Goal: Information Seeking & Learning: Learn about a topic

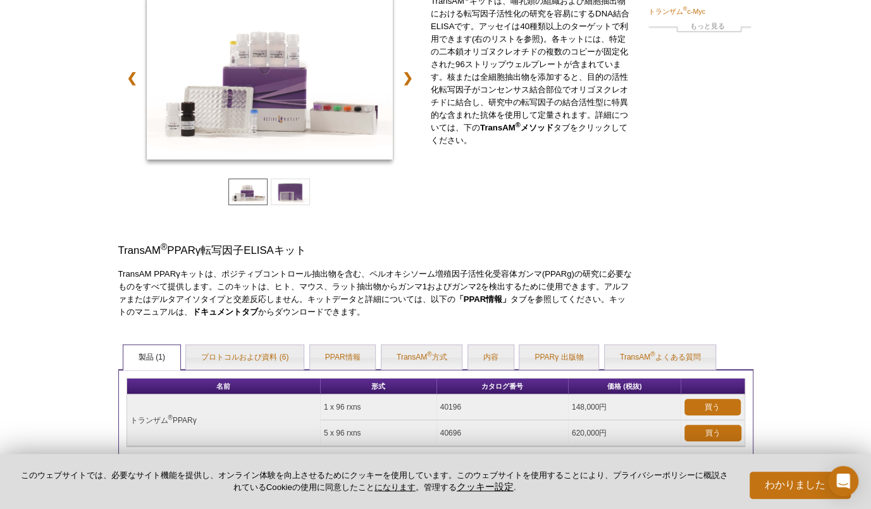
scroll to position [263, 0]
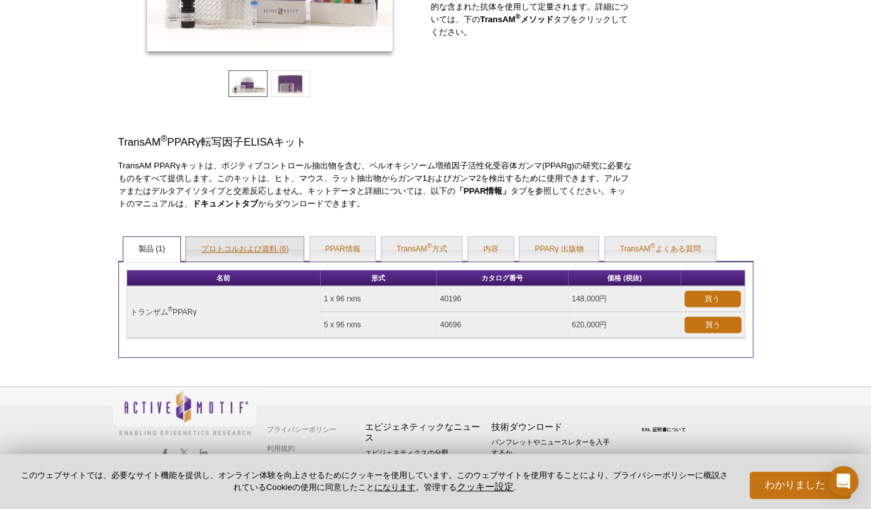
click at [252, 244] on link "プロトコルおよび資料 (6)" at bounding box center [245, 249] width 118 height 25
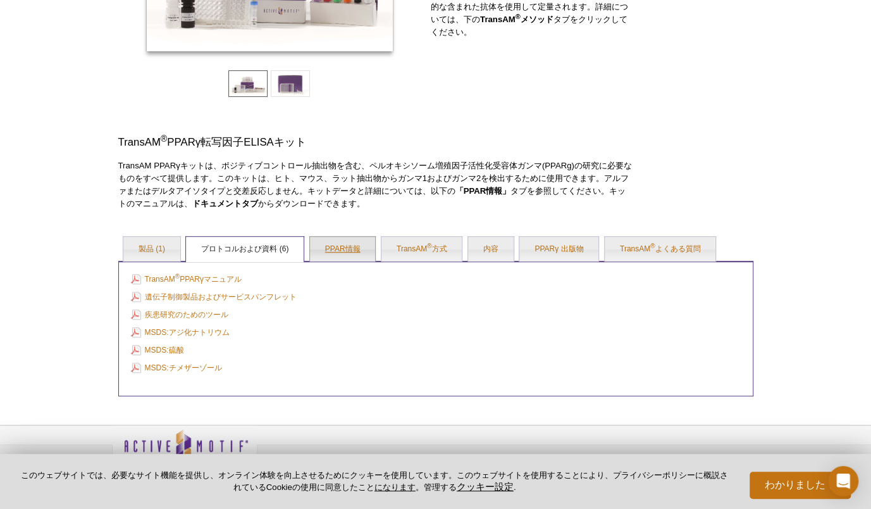
click at [336, 245] on link "PPAR情報" at bounding box center [343, 249] width 66 height 25
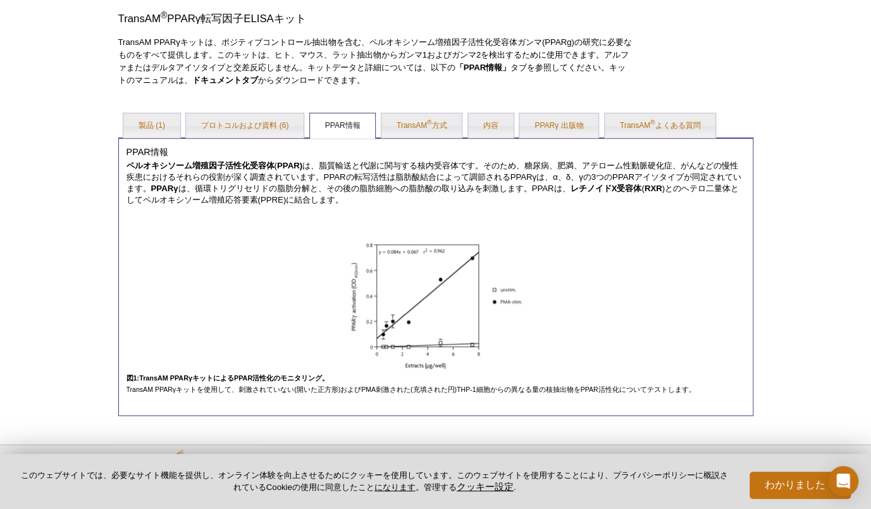
scroll to position [389, 0]
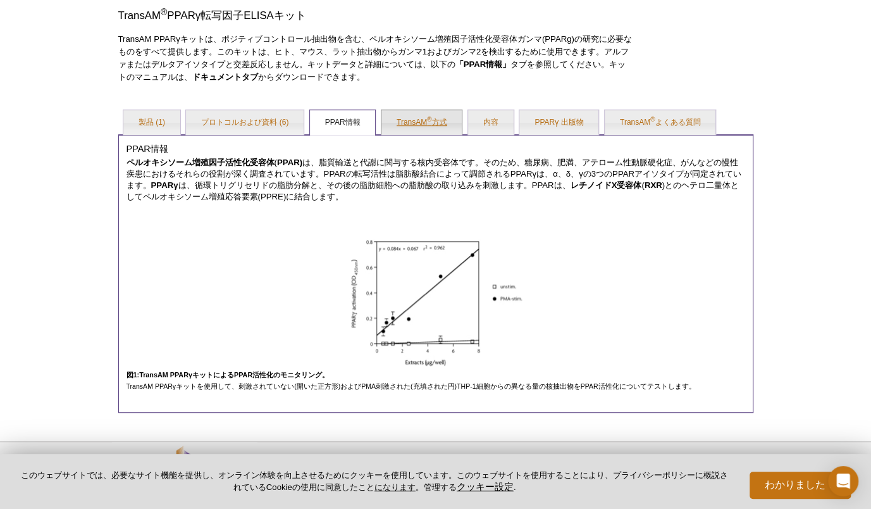
click at [408, 121] on link "TransAM ® 方式" at bounding box center [421, 122] width 81 height 25
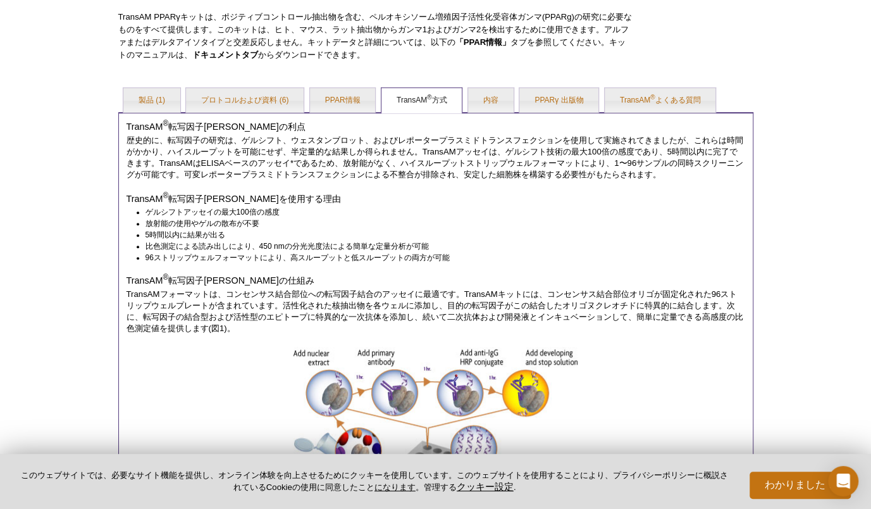
scroll to position [285, 0]
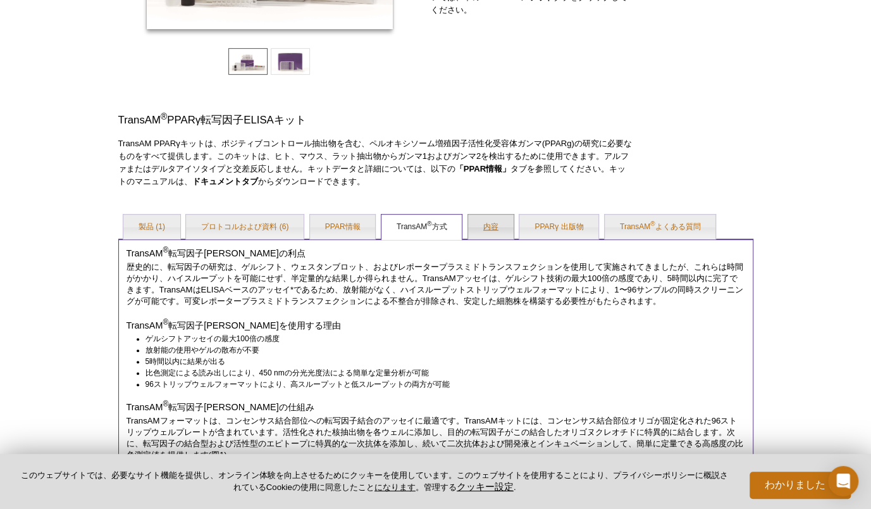
click at [492, 228] on link "内容" at bounding box center [491, 226] width 46 height 25
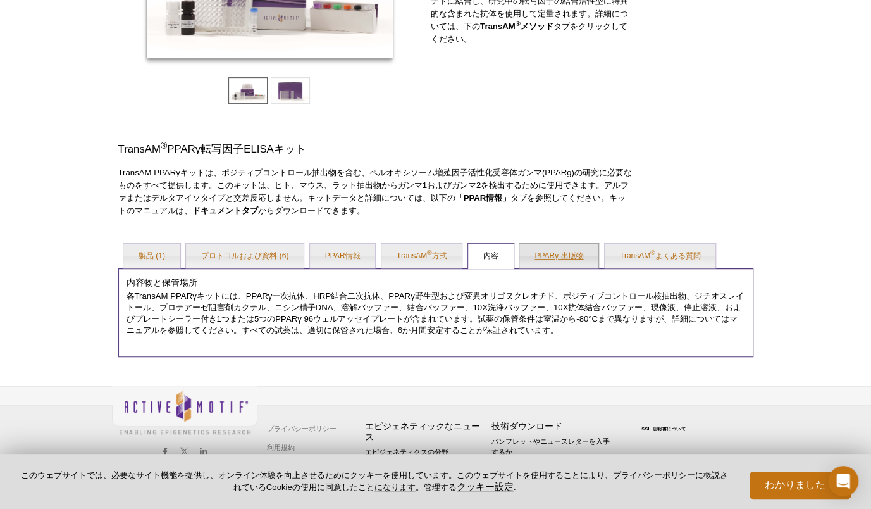
click at [561, 256] on link "PPARγ 出版物" at bounding box center [558, 256] width 79 height 25
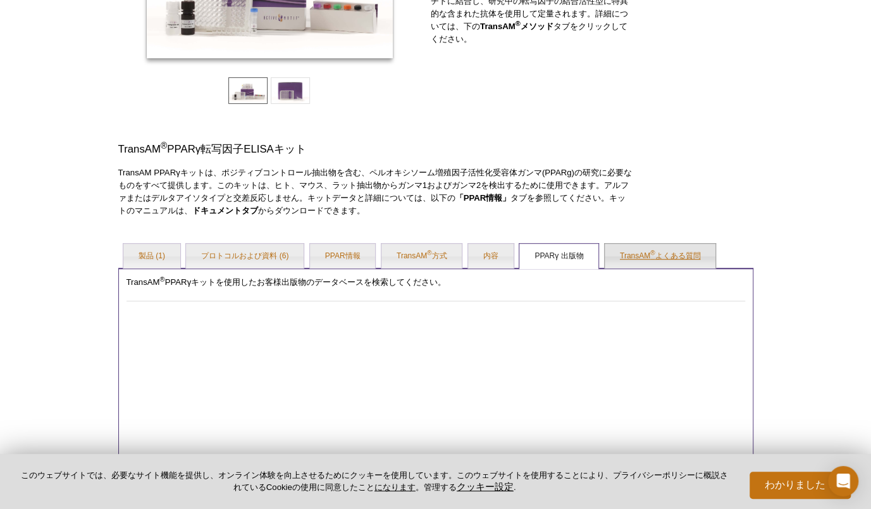
click at [635, 256] on link "TransAM ® よくある質問" at bounding box center [660, 256] width 111 height 25
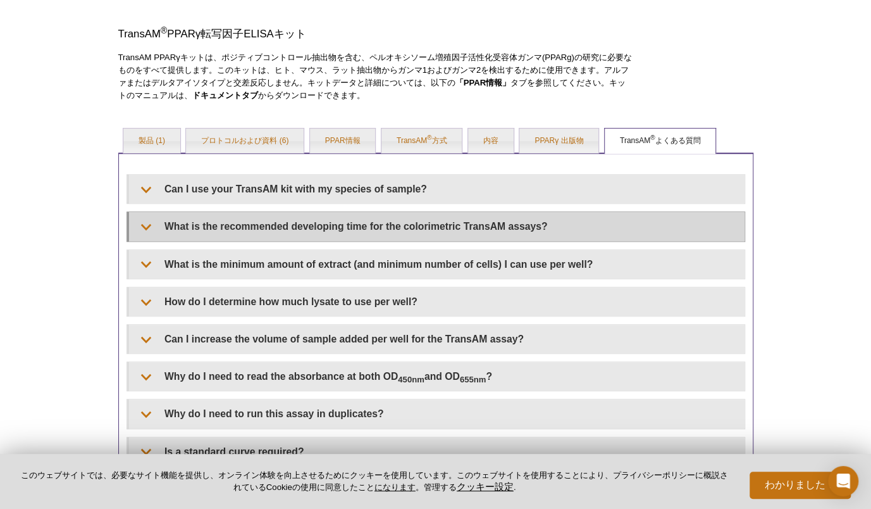
scroll to position [382, 0]
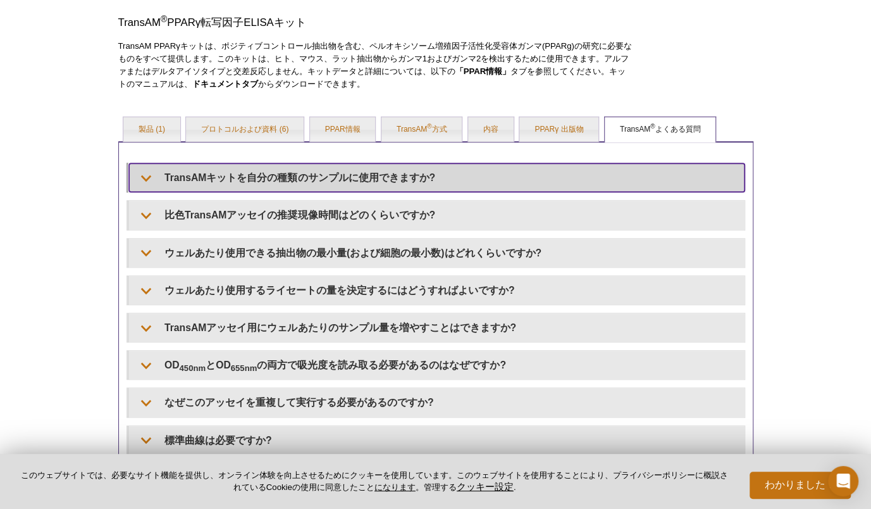
click at [488, 166] on summary "TransAMキットを自分の種類のサンプルに使用できますか?" at bounding box center [437, 177] width 616 height 28
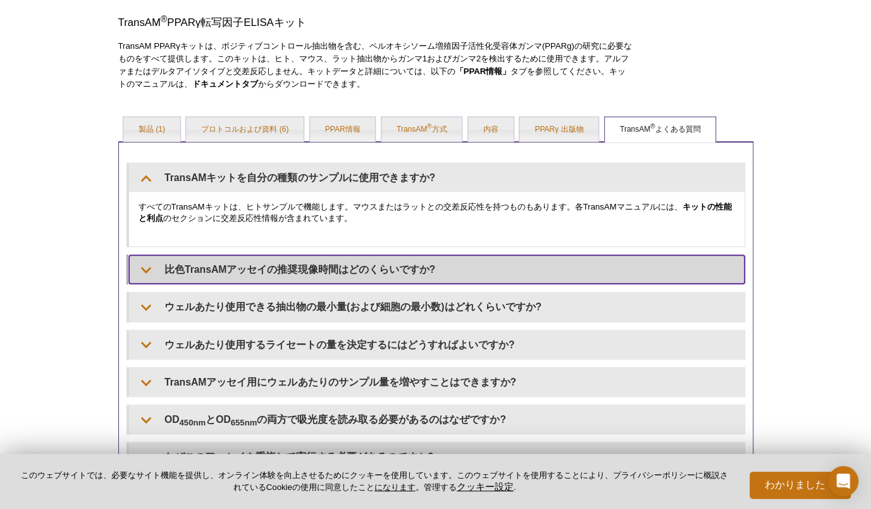
click at [395, 257] on summary "比色TransAMアッセイの推奨現像時間はどのくらいですか?" at bounding box center [437, 269] width 616 height 28
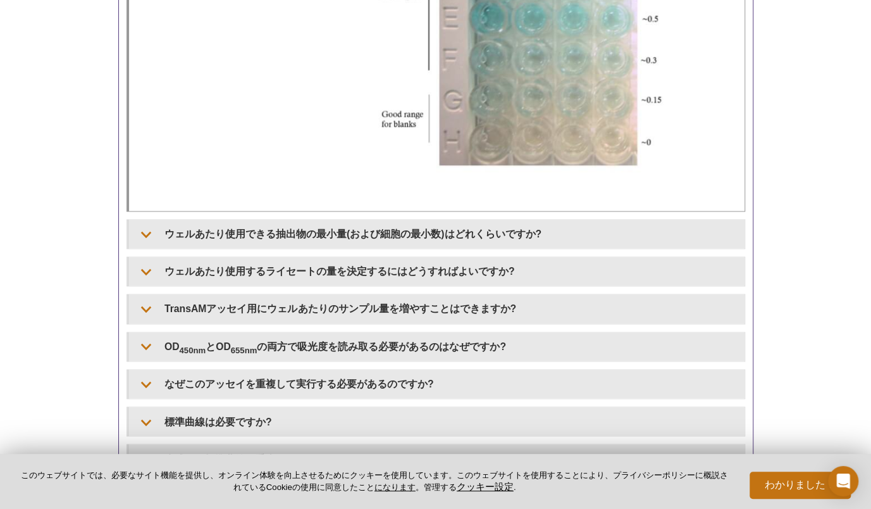
scroll to position [888, 0]
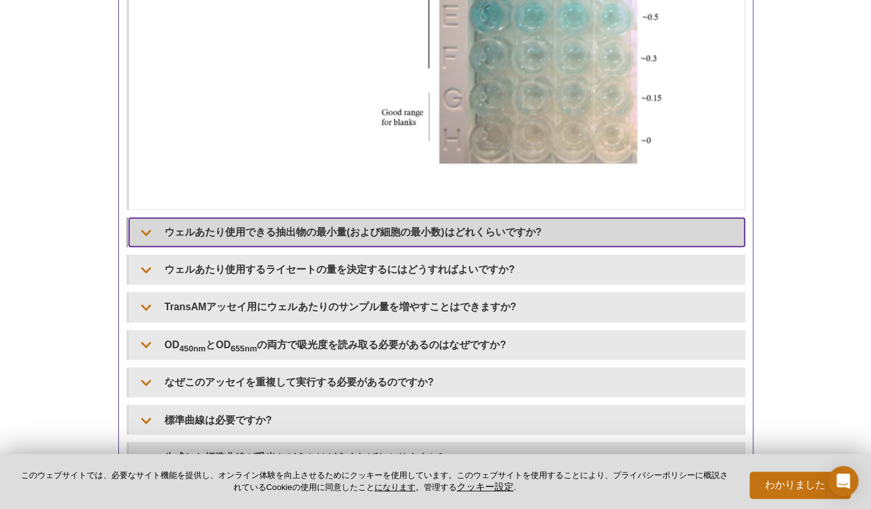
click at [396, 232] on summary "ウェルあたり使用できる抽出物の最小量(および細胞の最小数)はどれくらいですか?" at bounding box center [437, 232] width 616 height 28
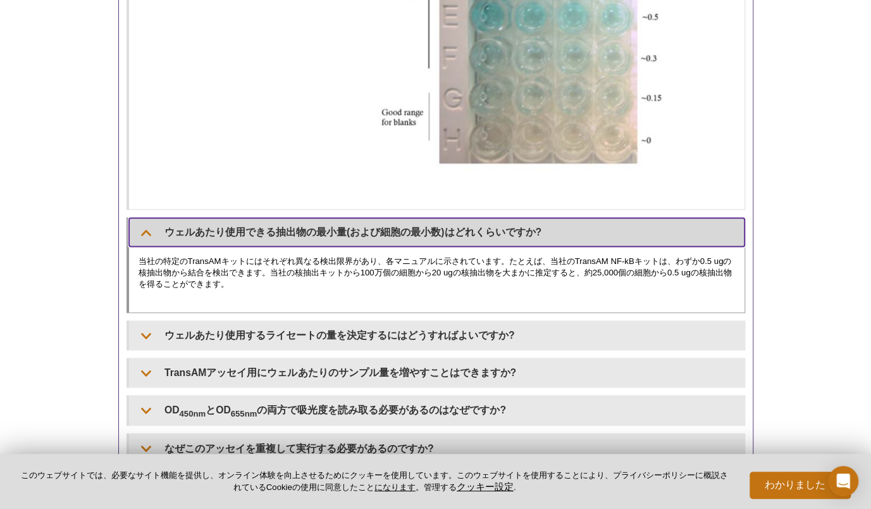
scroll to position [951, 0]
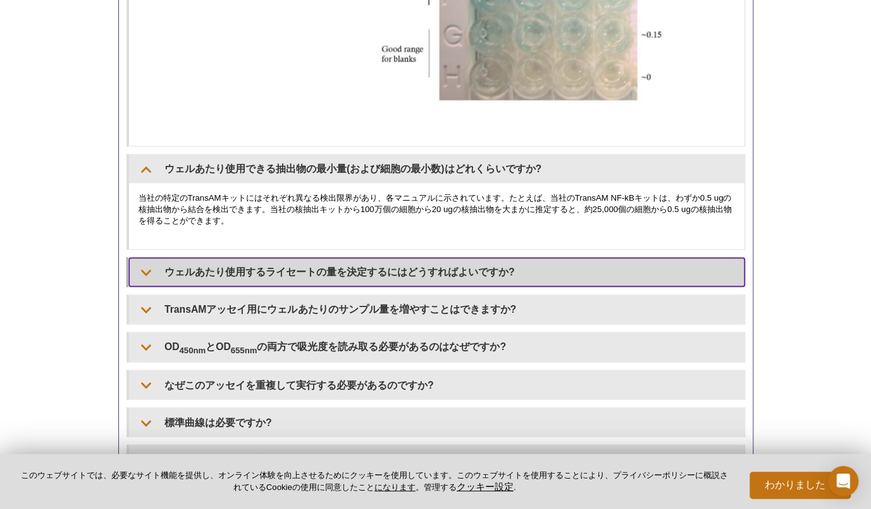
click at [375, 261] on summary "ウェルあたり使用するライセートの量を決定するにはどうすればよいですか?" at bounding box center [437, 271] width 616 height 28
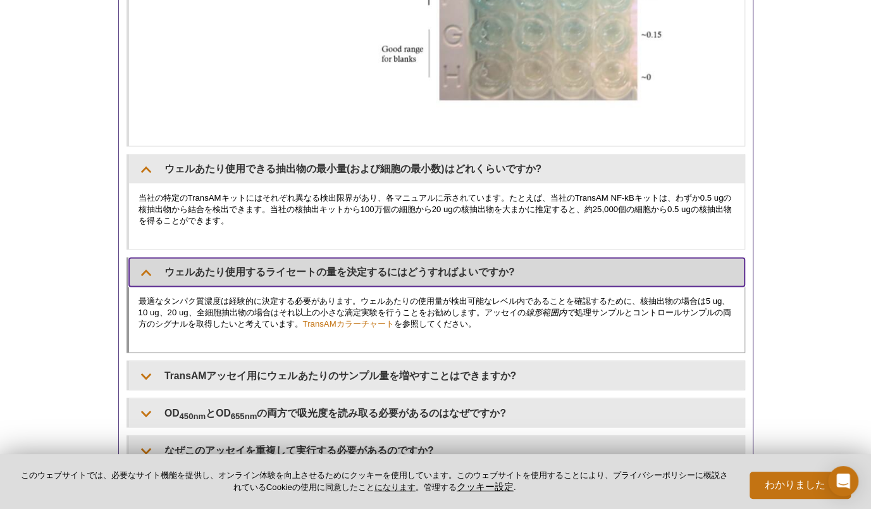
scroll to position [1078, 0]
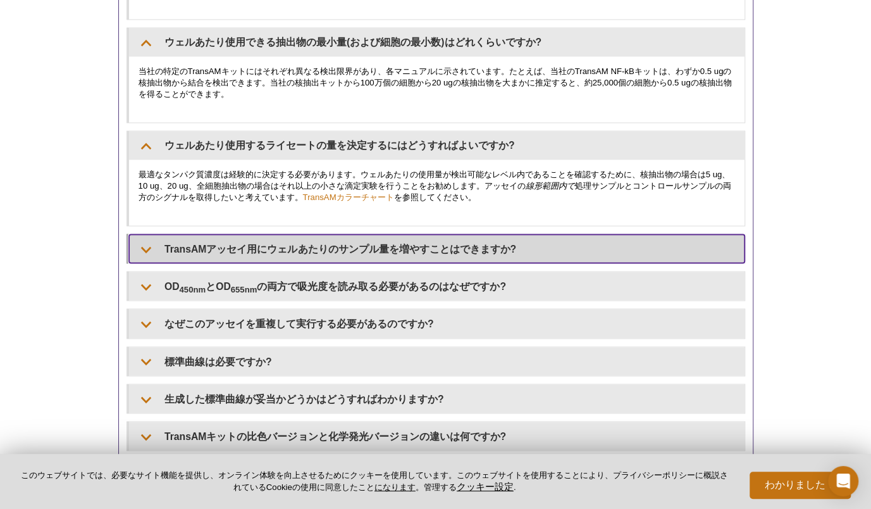
click at [370, 244] on summary "TransAMアッセイ用にウェルあたりのサンプル量を増やすことはできますか?" at bounding box center [437, 248] width 616 height 28
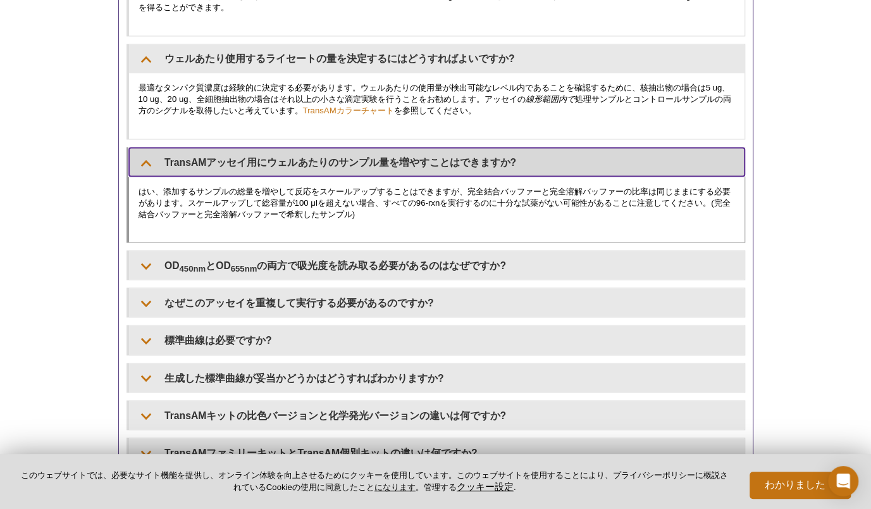
scroll to position [1205, 0]
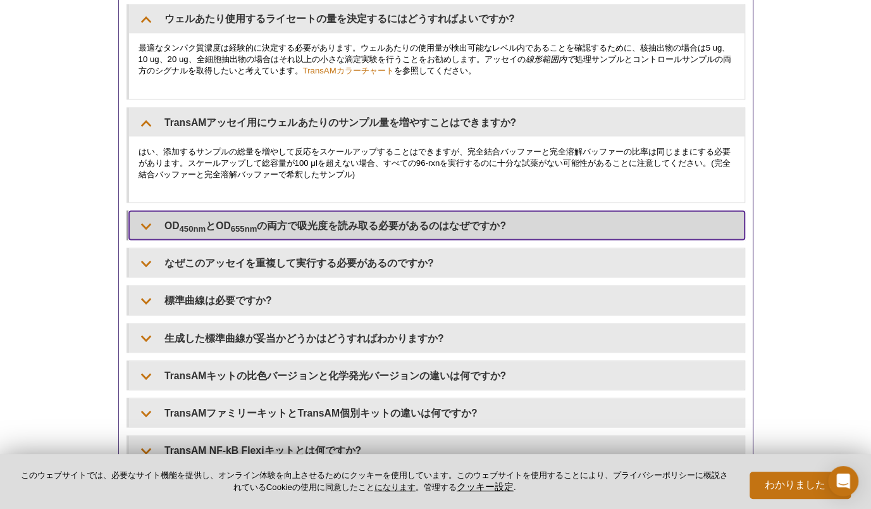
click at [381, 228] on summary "OD 450nm とOD 655nm の両方で吸光度を読み取る必要があるのはなぜですか?" at bounding box center [437, 225] width 616 height 28
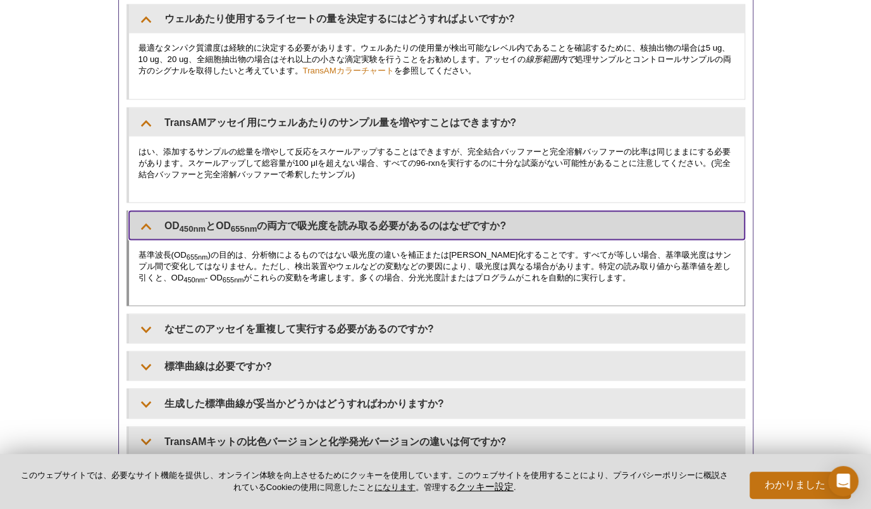
scroll to position [1331, 0]
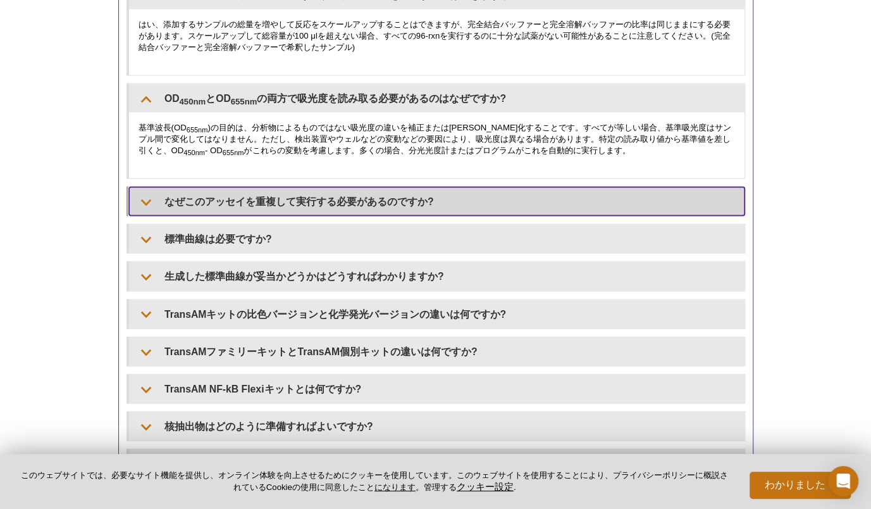
click at [356, 204] on summary "なぜこのアッセイを重複して実行する必要があるのですか?" at bounding box center [437, 201] width 616 height 28
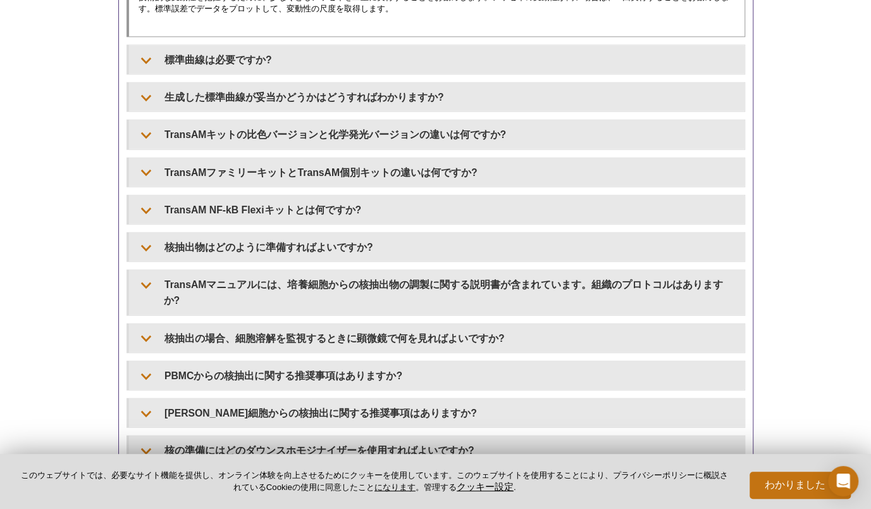
scroll to position [1584, 0]
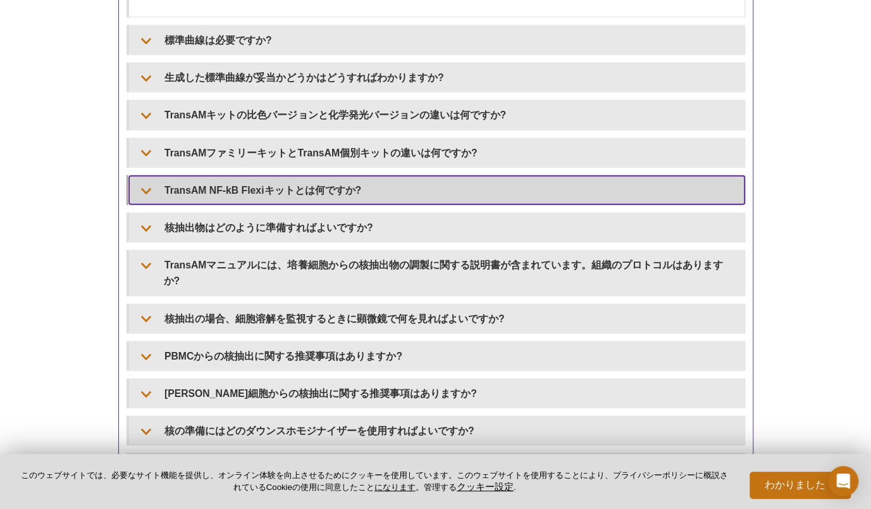
click at [353, 192] on summary "TransAM NF-kB Flexiキットとは何ですか?" at bounding box center [437, 190] width 616 height 28
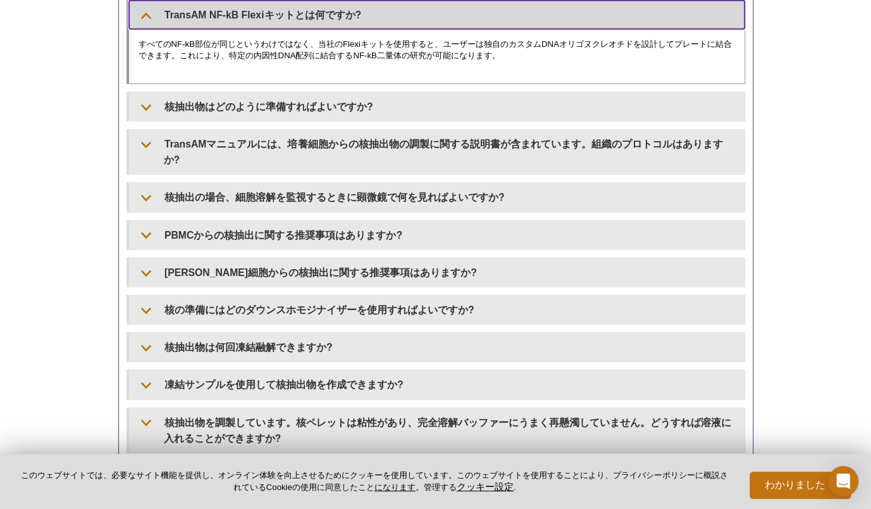
scroll to position [1774, 0]
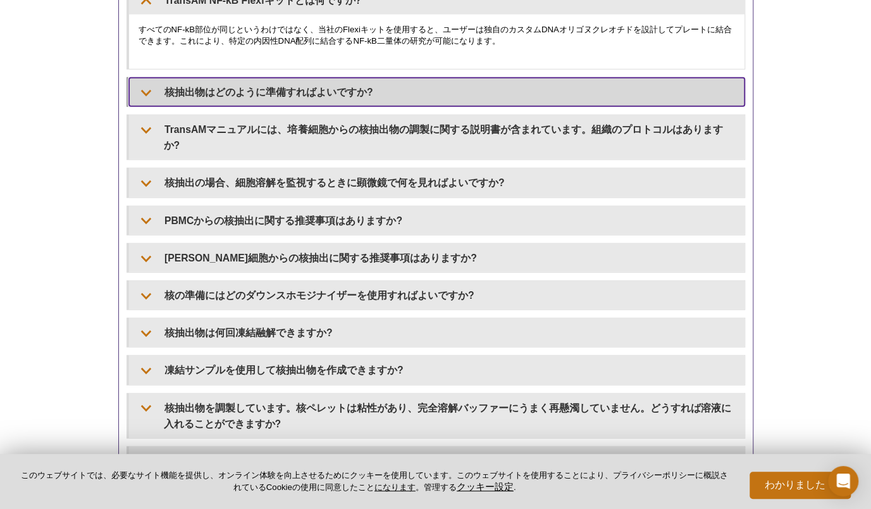
click at [364, 85] on summary "核抽出物はどのように準備すればよいですか?" at bounding box center [437, 92] width 616 height 28
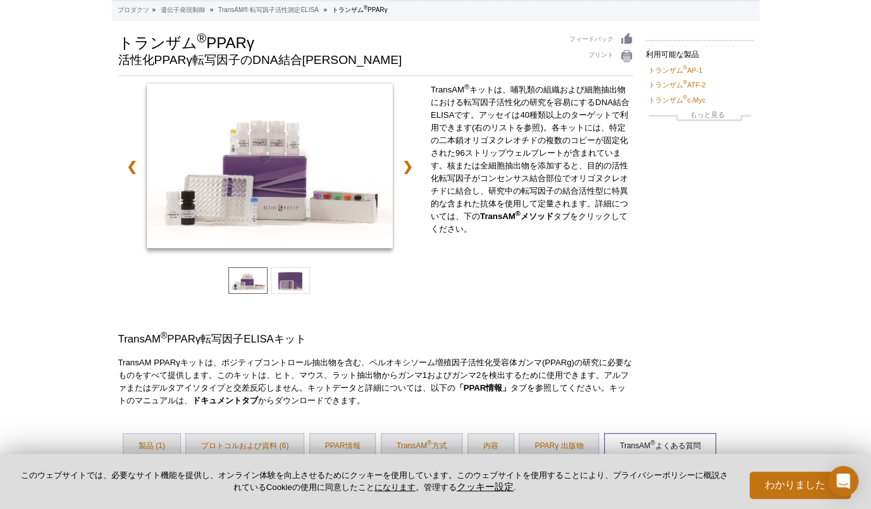
scroll to position [0, 0]
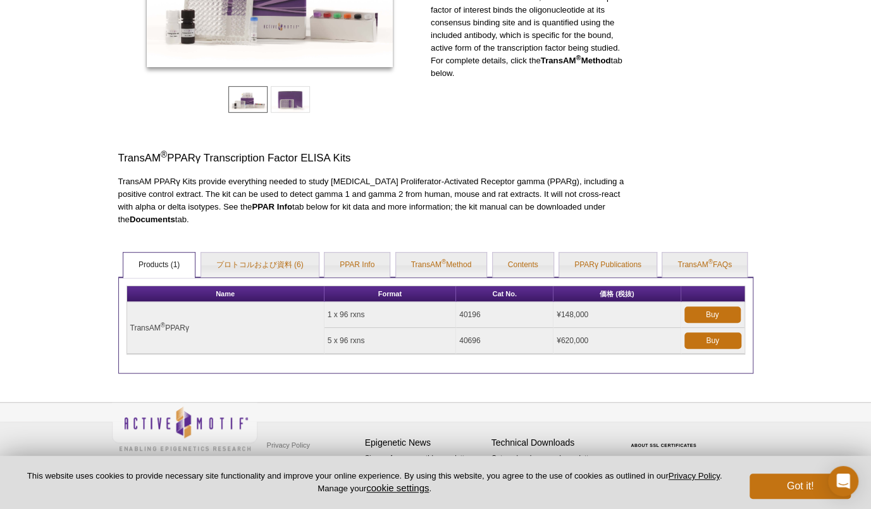
scroll to position [267, 0]
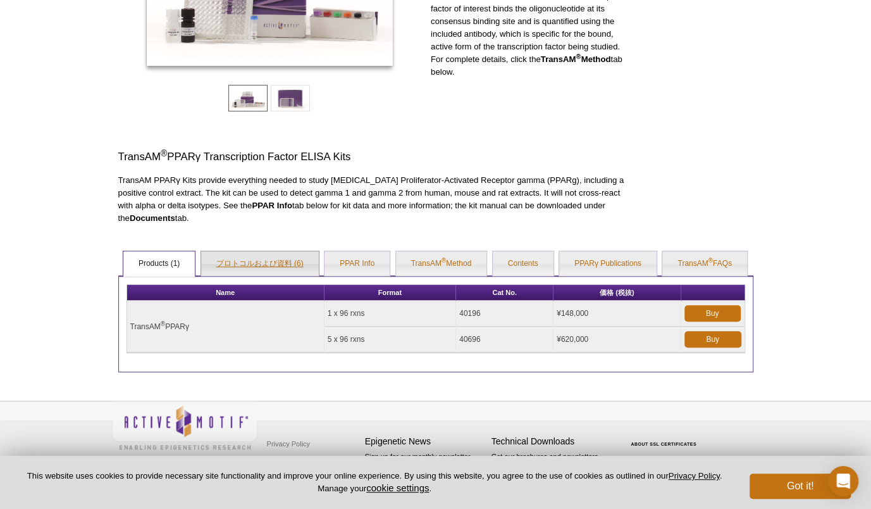
click at [267, 263] on link "プロトコルおよび資料 (6)" at bounding box center [260, 263] width 118 height 25
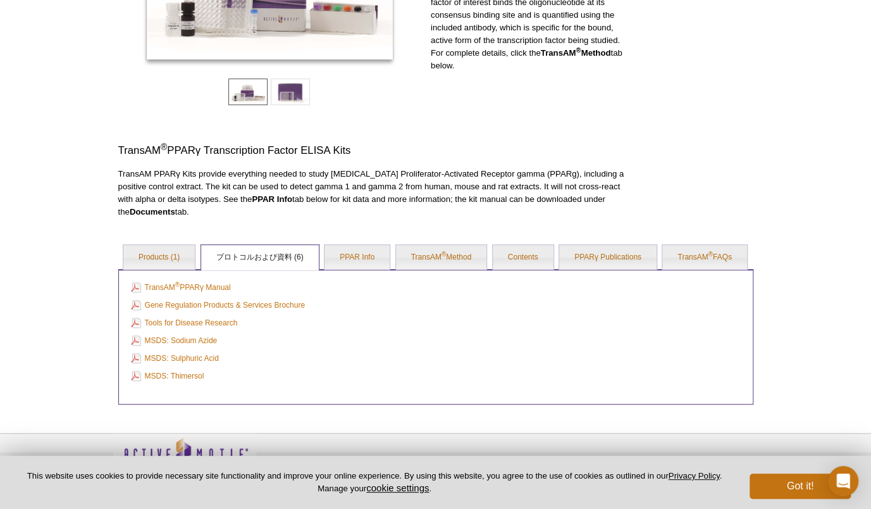
scroll to position [248, 0]
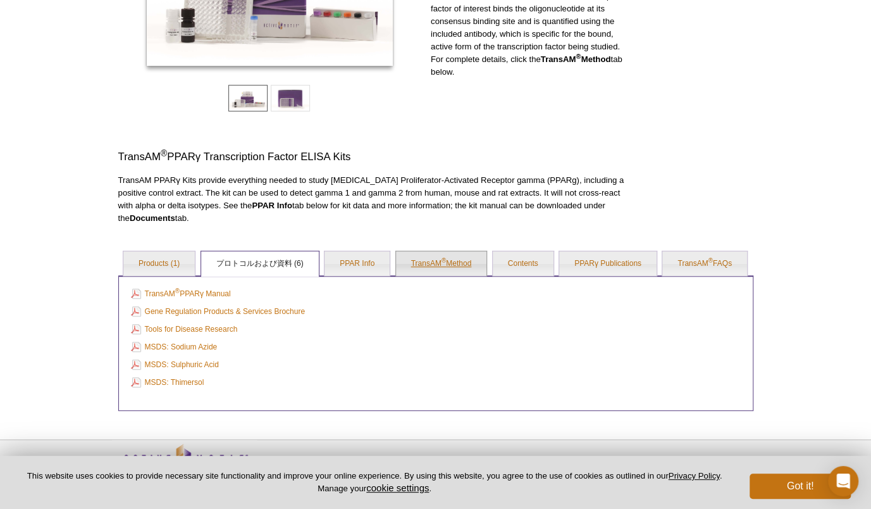
click at [458, 267] on link "TransAM ® Method" at bounding box center [441, 263] width 91 height 25
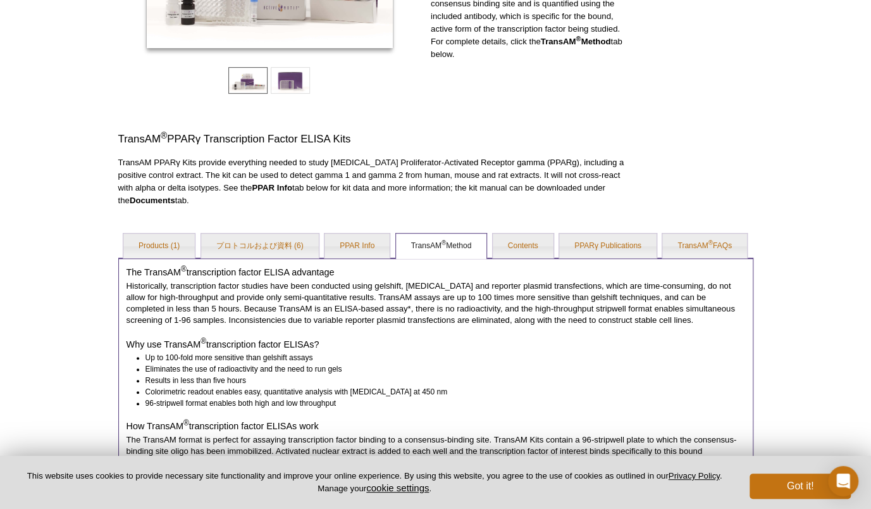
scroll to position [207, 0]
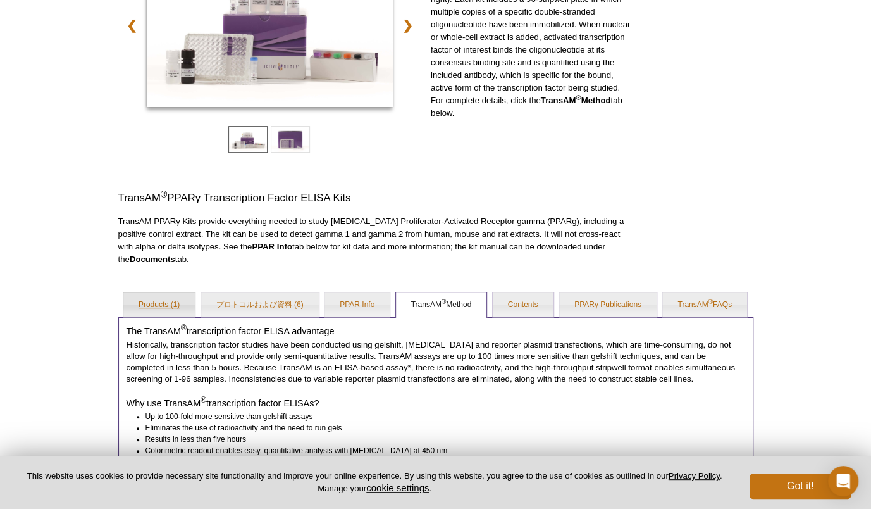
click at [162, 302] on link "Products (1)" at bounding box center [158, 304] width 71 height 25
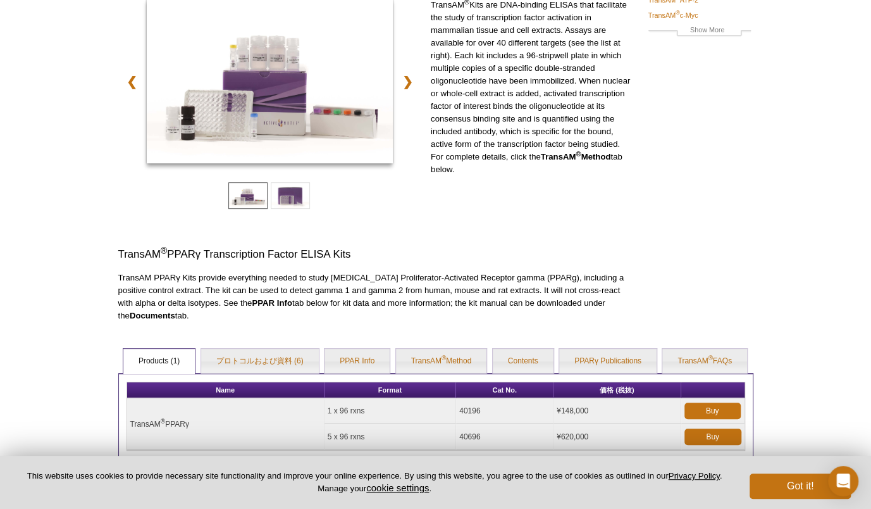
scroll to position [0, 0]
